Goal: Transaction & Acquisition: Purchase product/service

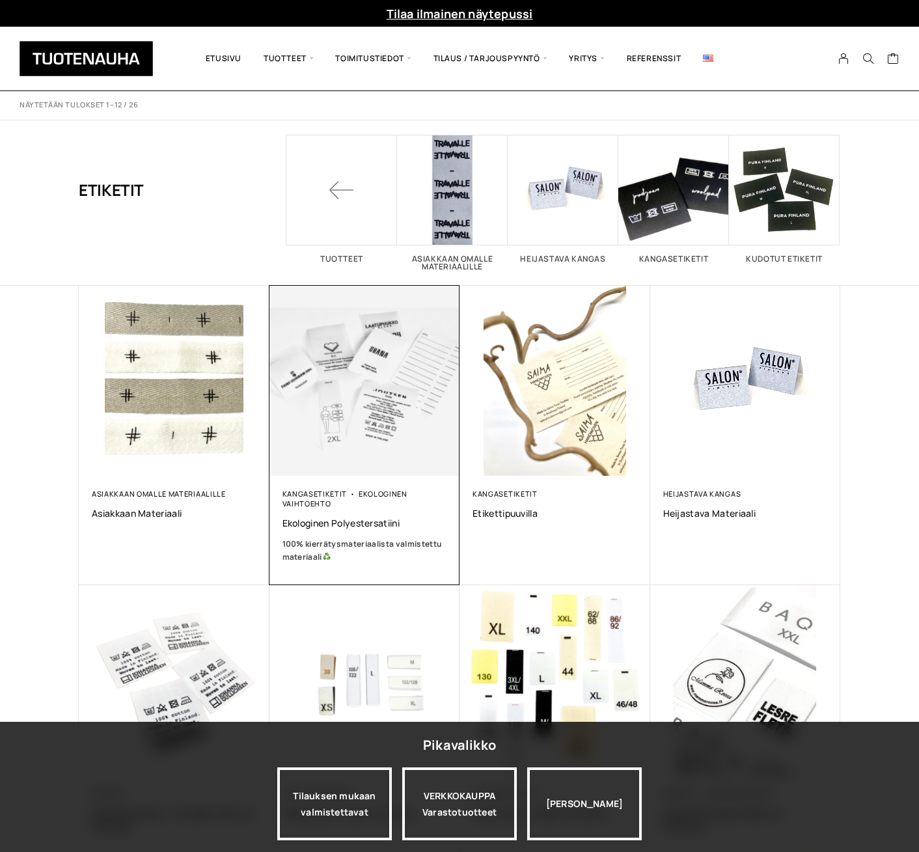
click at [370, 377] on img at bounding box center [364, 380] width 200 height 200
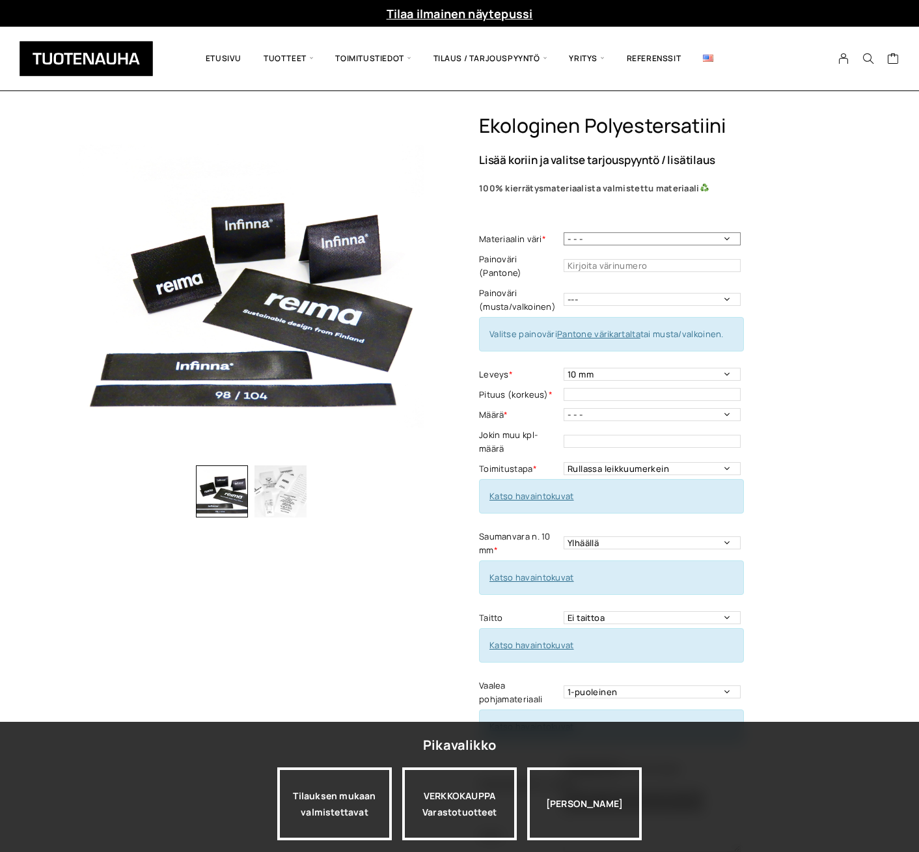
click at [584, 239] on select "- - - Valkoinen Musta" at bounding box center [652, 238] width 177 height 13
select select "Valkoinen"
click at [564, 232] on select "- - - Valkoinen Musta" at bounding box center [652, 238] width 177 height 13
click at [589, 293] on select "--- Musta Valkoinen" at bounding box center [652, 299] width 177 height 13
select select "valkoinen"
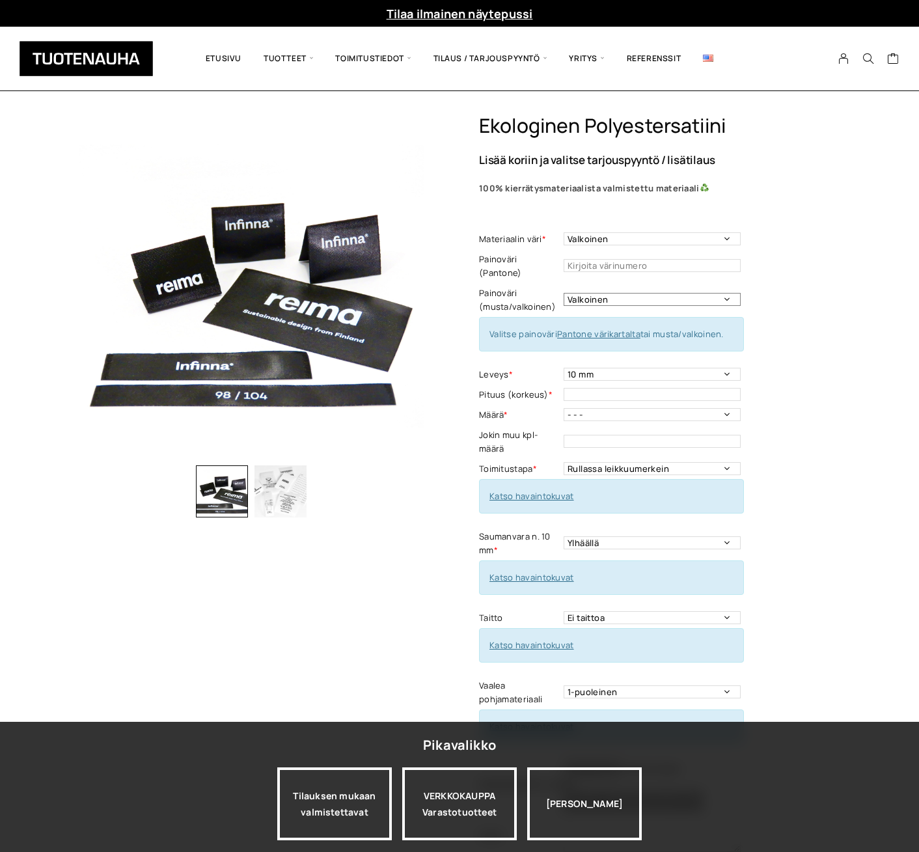
click at [564, 293] on select "--- Musta Valkoinen" at bounding box center [652, 299] width 177 height 13
click at [597, 368] on select "10 mm 15 mm 20 mm 25 mm 30 mm 35 mm 40 mm 45 mm 50 mm 55 mm 60 mm 65 mm 70 mm" at bounding box center [652, 374] width 177 height 13
select select "30 mm"
click at [564, 368] on select "10 mm 15 mm 20 mm 25 mm 30 mm 35 mm 40 mm 45 mm 50 mm 55 mm 60 mm 65 mm 70 mm" at bounding box center [652, 374] width 177 height 13
click at [580, 388] on input "text" at bounding box center [652, 394] width 177 height 13
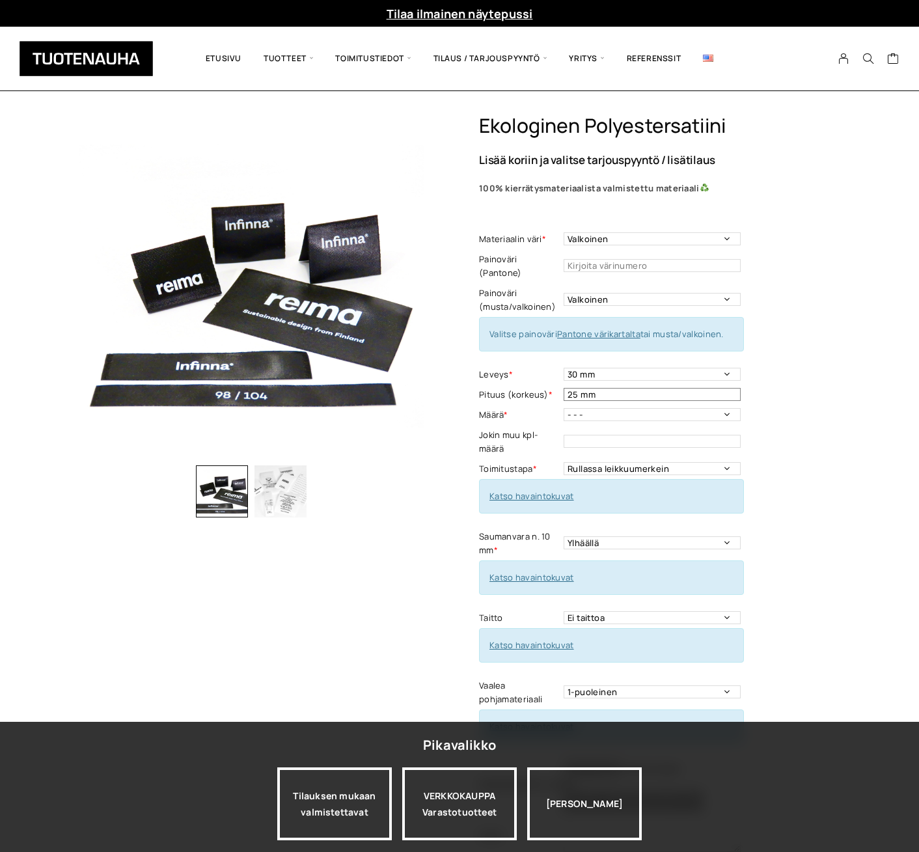
type input "25 mm"
